Goal: Find specific page/section: Find specific page/section

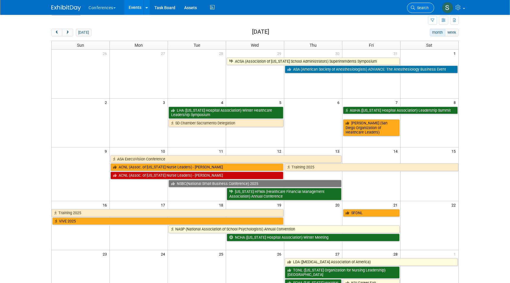
click at [418, 10] on span "Search" at bounding box center [422, 8] width 14 height 4
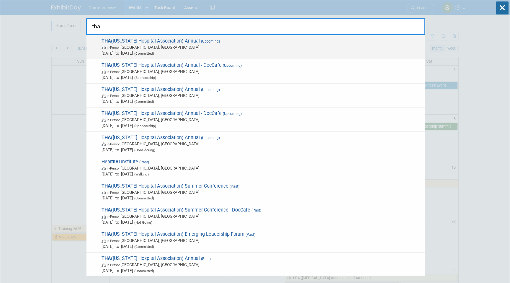
type input "tha"
click at [263, 55] on span "[DATE] to [DATE] (Committed)" at bounding box center [262, 53] width 320 height 6
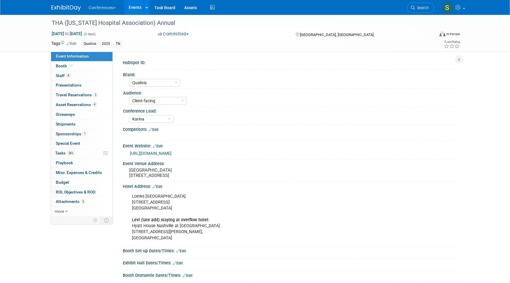
select select "Qualivis"
select select "Client-facing"
select select "Karina"
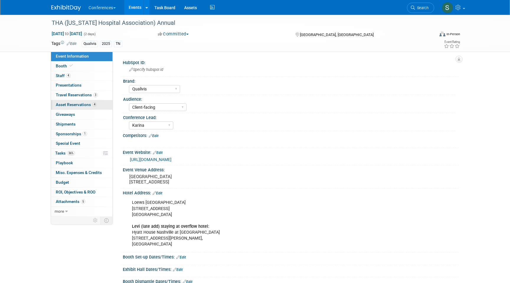
click at [88, 103] on span "Asset Reservations 4" at bounding box center [76, 104] width 41 height 5
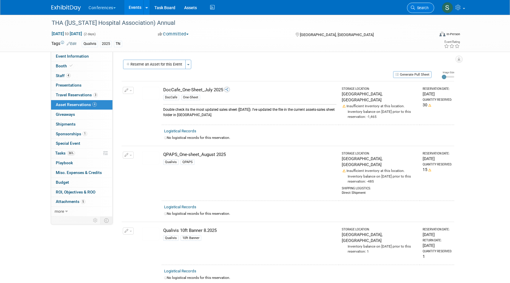
click at [419, 6] on span "Search" at bounding box center [422, 8] width 14 height 4
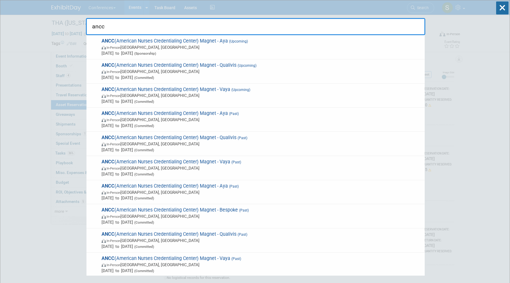
type input "ancc"
